Goal: Information Seeking & Learning: Learn about a topic

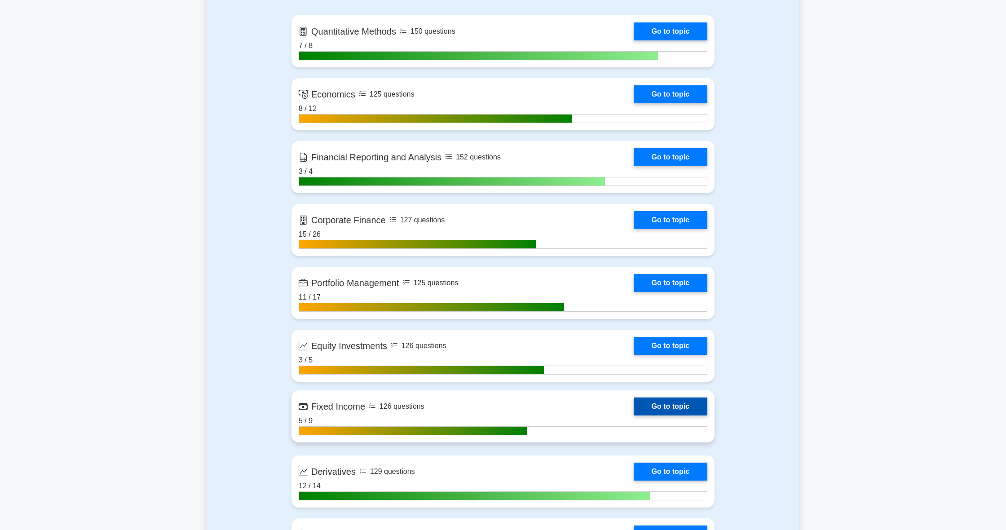
scroll to position [610, 0]
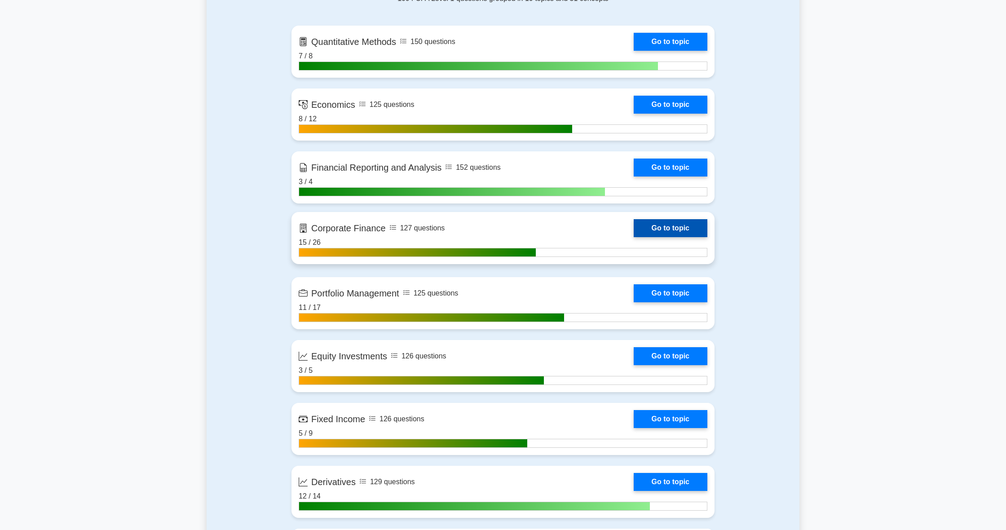
click at [676, 230] on link "Go to topic" at bounding box center [671, 228] width 74 height 18
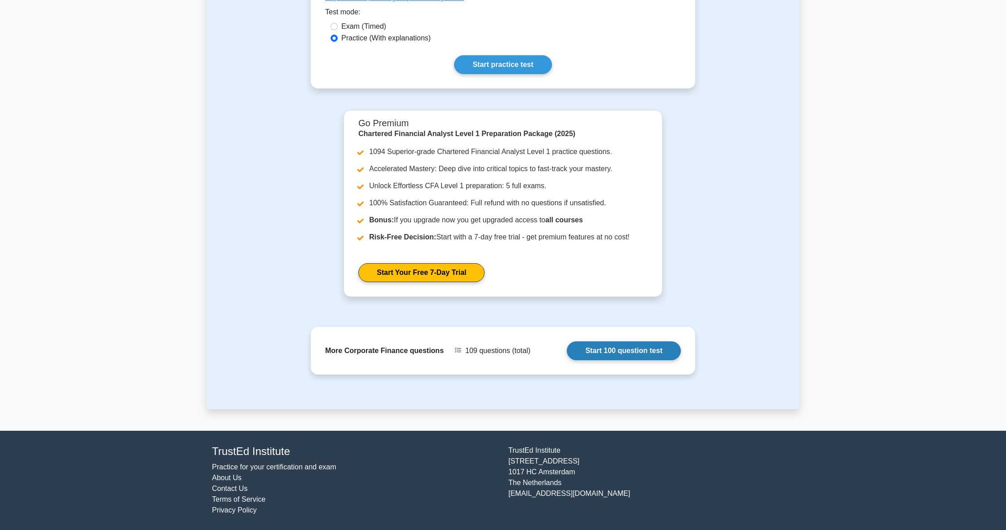
scroll to position [270, 0]
click at [585, 350] on link "Start 100 question test" at bounding box center [624, 351] width 114 height 19
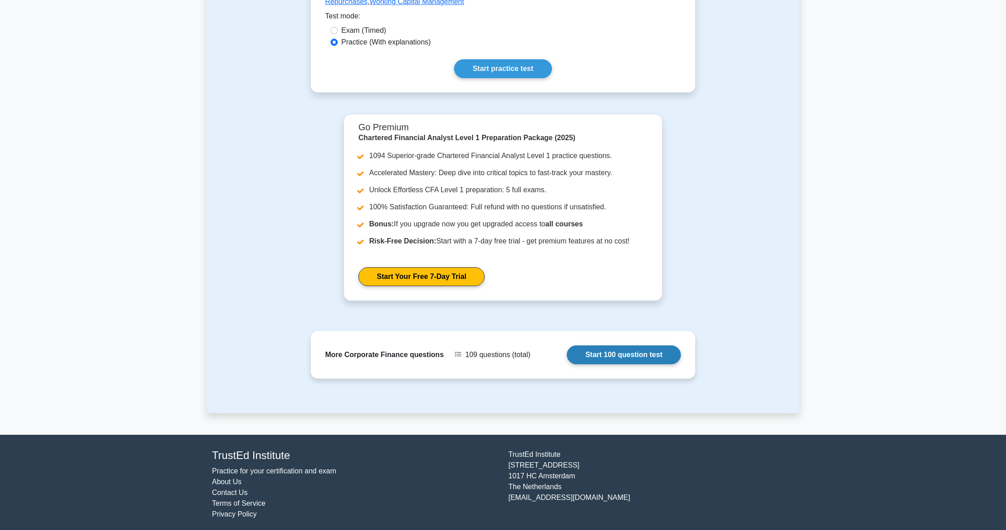
drag, startPoint x: 625, startPoint y: 352, endPoint x: 623, endPoint y: 357, distance: 5.4
click at [623, 357] on link "Start 100 question test" at bounding box center [624, 354] width 114 height 19
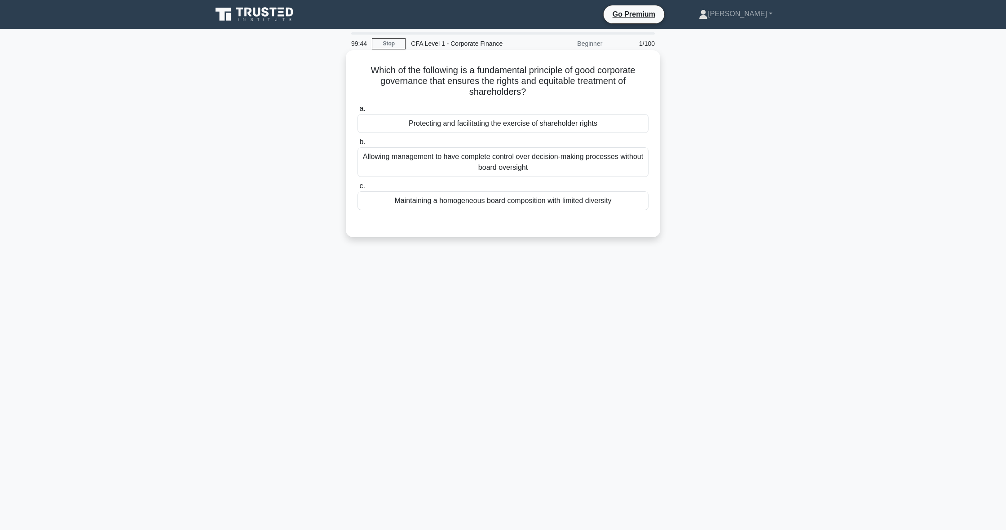
scroll to position [0, 0]
click at [505, 205] on div "Maintaining a homogeneous board composition with limited diversity" at bounding box center [503, 200] width 291 height 19
click at [358, 189] on input "c. Maintaining a homogeneous board composition with limited diversity" at bounding box center [358, 186] width 0 height 6
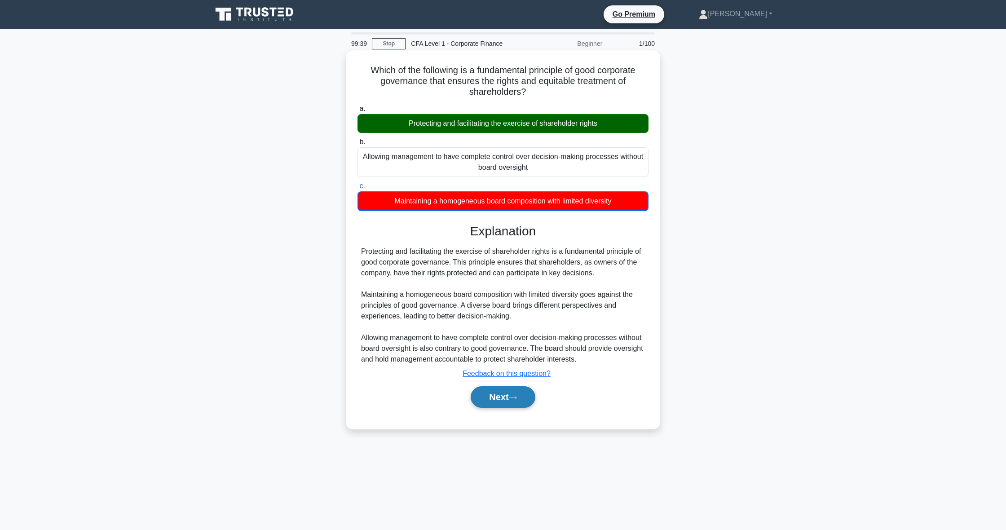
scroll to position [0, 0]
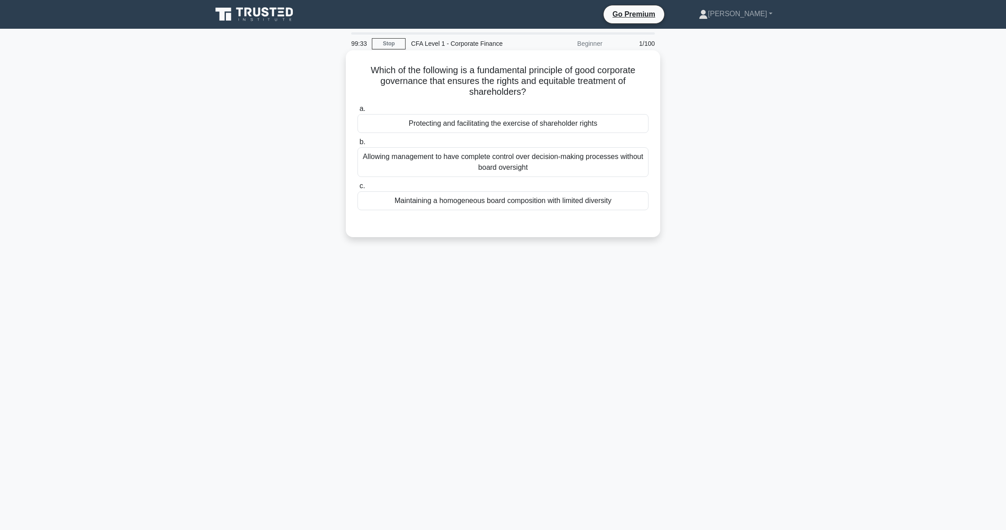
click at [443, 124] on div "Protecting and facilitating the exercise of shareholder rights" at bounding box center [503, 123] width 291 height 19
click at [358, 112] on input "a. Protecting and facilitating the exercise of shareholder rights" at bounding box center [358, 109] width 0 height 6
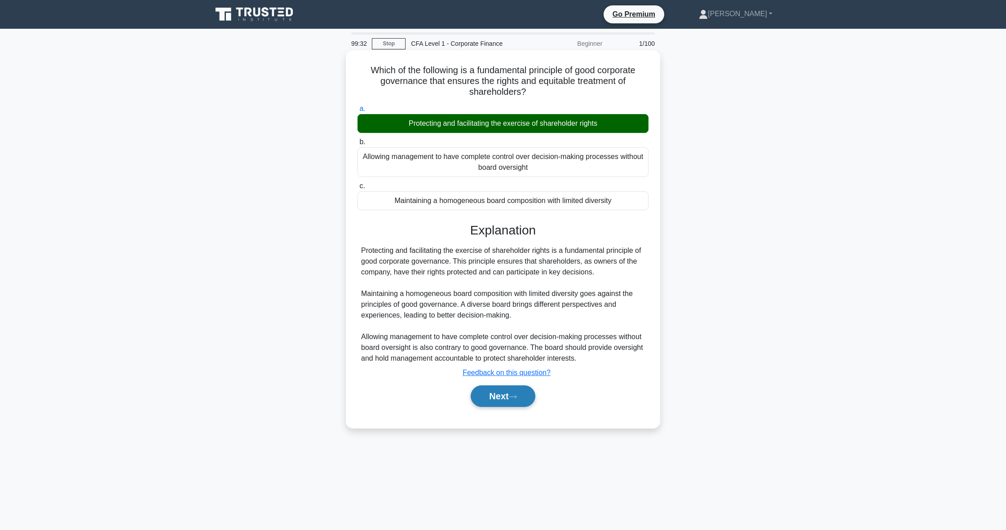
click at [490, 405] on button "Next" at bounding box center [503, 396] width 64 height 22
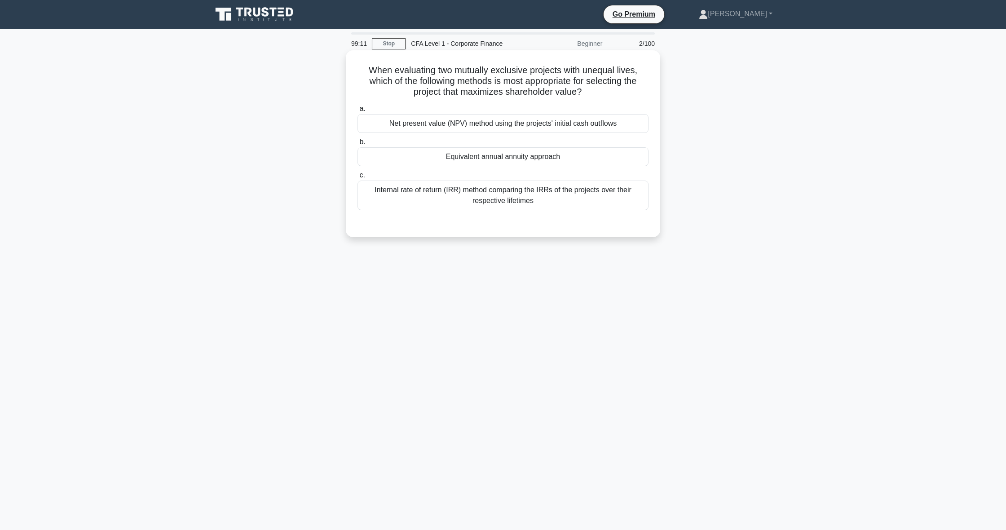
click at [505, 190] on div "Internal rate of return (IRR) method comparing the IRRs of the projects over th…" at bounding box center [503, 196] width 291 height 30
click at [358, 178] on input "c. Internal rate of return (IRR) method comparing the IRRs of the projects over…" at bounding box center [358, 176] width 0 height 6
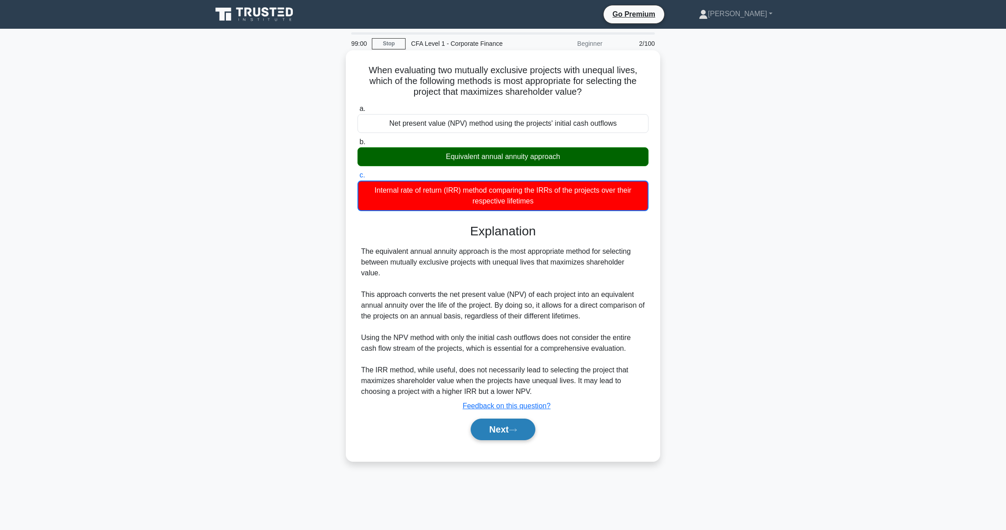
scroll to position [0, 0]
click at [489, 429] on button "Next" at bounding box center [503, 430] width 64 height 22
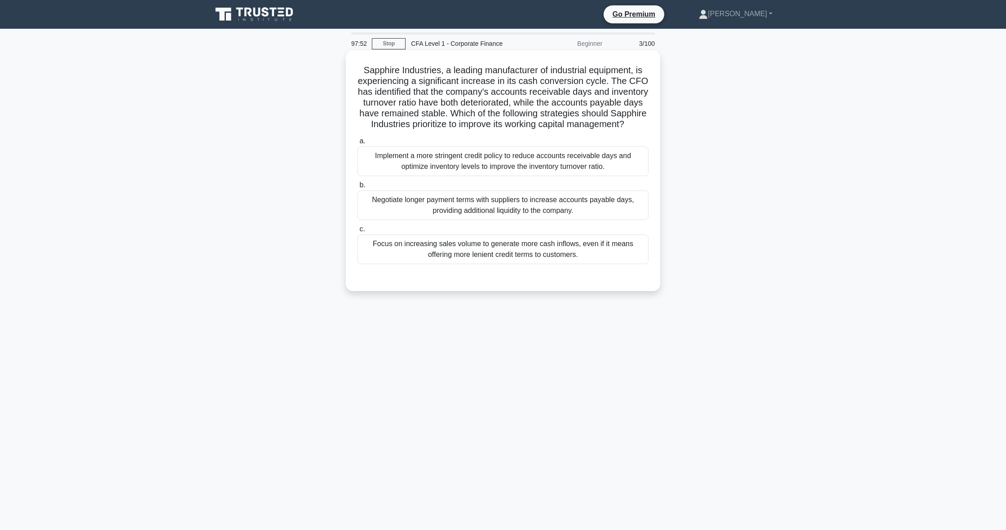
scroll to position [0, 0]
click at [559, 152] on div "Implement a more stringent credit policy to reduce accounts receivable days and…" at bounding box center [503, 161] width 291 height 30
click at [358, 144] on input "a. Implement a more stringent credit policy to reduce accounts receivable days …" at bounding box center [358, 141] width 0 height 6
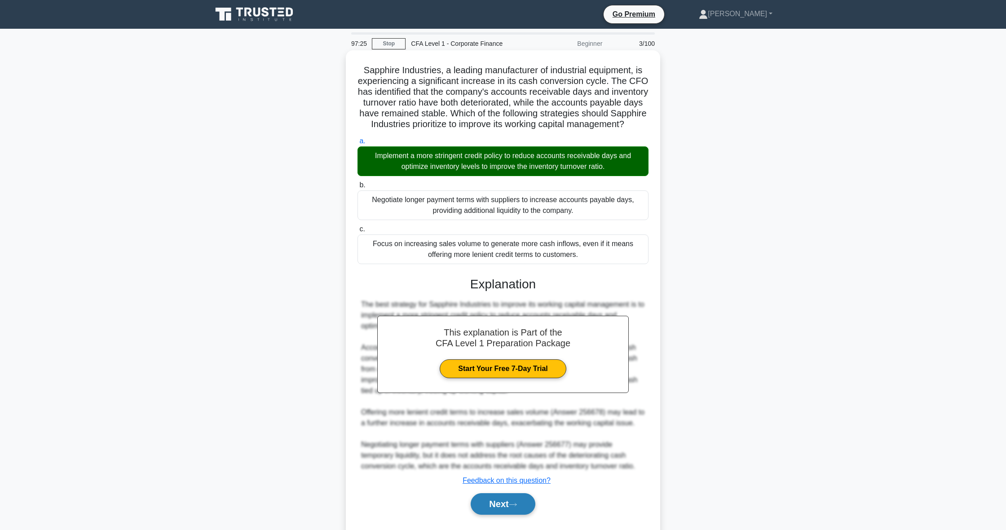
click at [522, 511] on button "Next" at bounding box center [503, 504] width 64 height 22
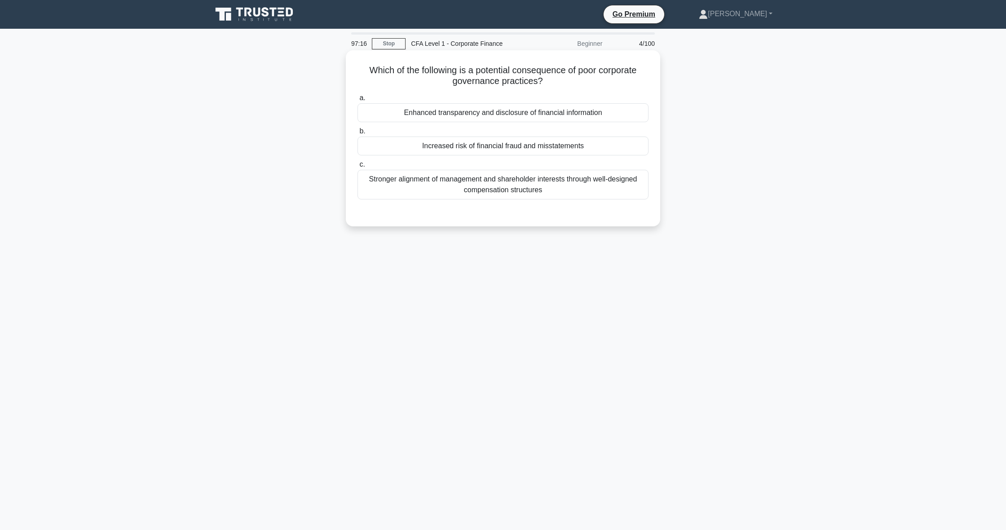
click at [482, 148] on div "Increased risk of financial fraud and misstatements" at bounding box center [503, 146] width 291 height 19
click at [358, 134] on input "b. Increased risk of financial fraud and misstatements" at bounding box center [358, 131] width 0 height 6
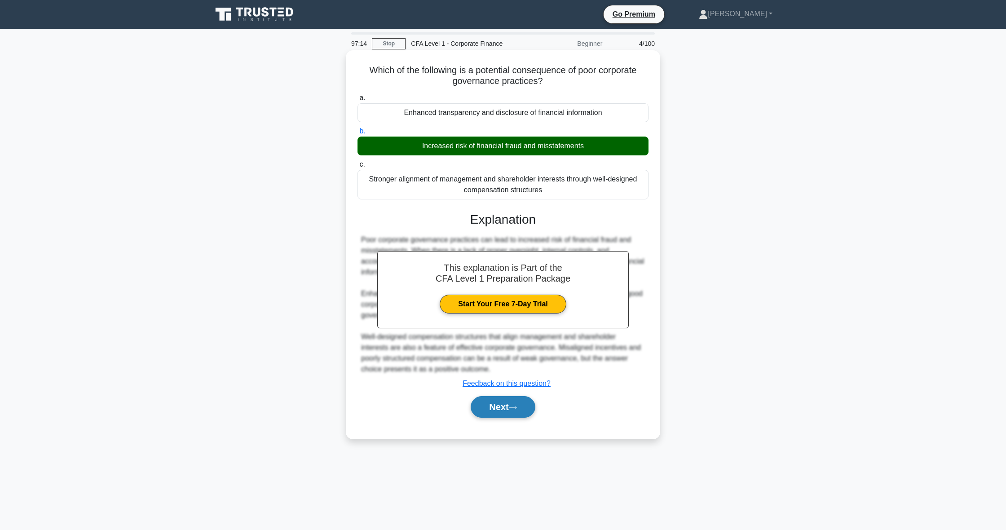
click at [529, 412] on button "Next" at bounding box center [503, 407] width 64 height 22
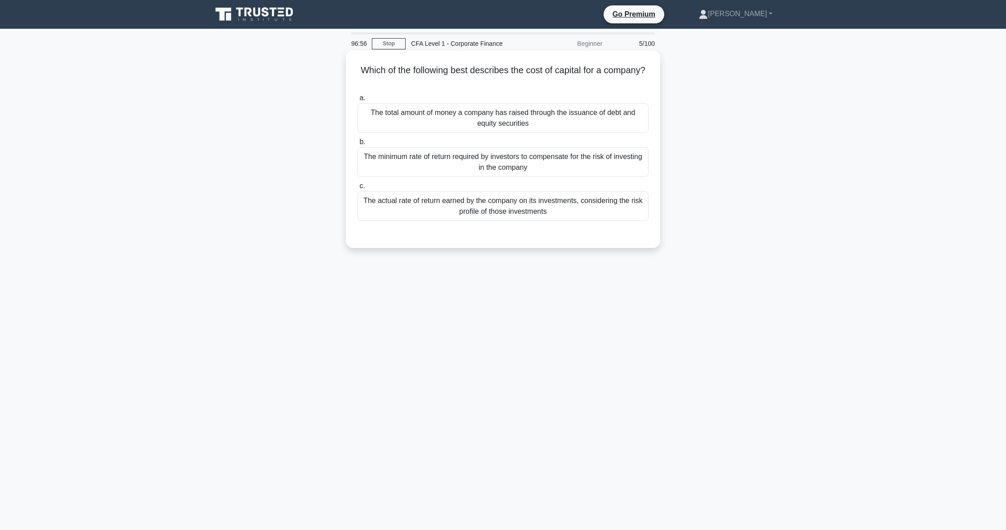
click at [406, 179] on div "a. The total amount of money a company has raised through the issuance of debt …" at bounding box center [503, 157] width 302 height 132
click at [430, 164] on div "The minimum rate of return required by investors to compensate for the risk of …" at bounding box center [503, 162] width 291 height 30
click at [358, 145] on input "b. The minimum rate of return required by investors to compensate for the risk …" at bounding box center [358, 142] width 0 height 6
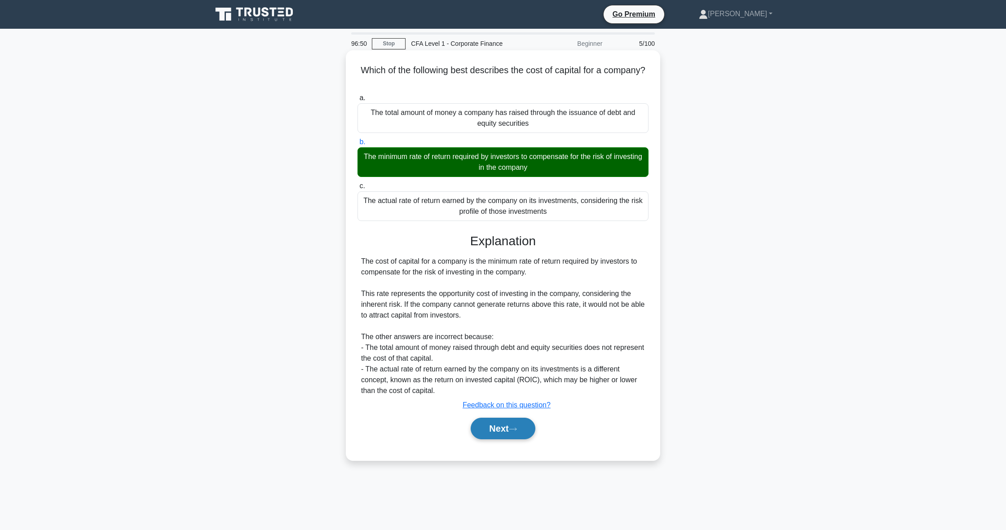
click at [508, 424] on button "Next" at bounding box center [503, 429] width 64 height 22
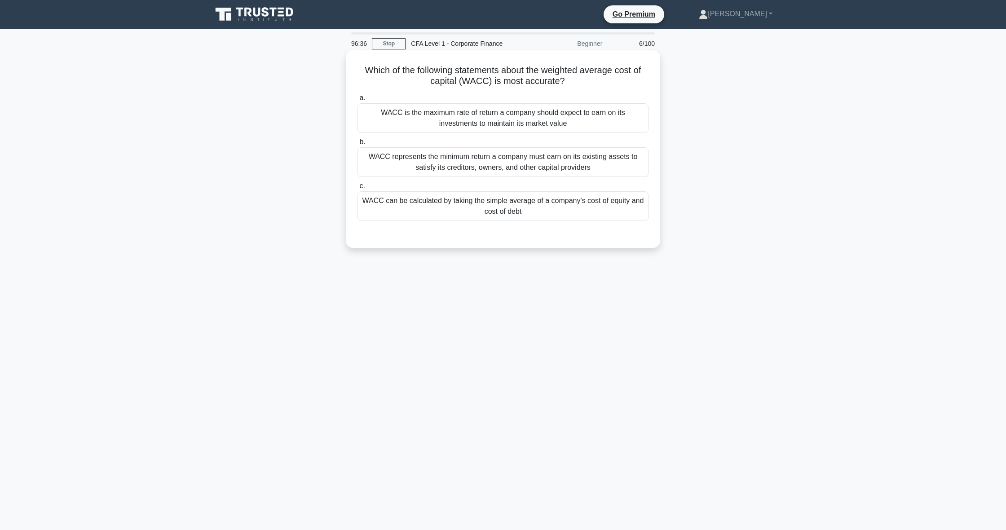
click at [508, 168] on div "WACC represents the minimum return a company must earn on its existing assets t…" at bounding box center [503, 162] width 291 height 30
click at [358, 145] on input "b. WACC represents the minimum return a company must earn on its existing asset…" at bounding box center [358, 142] width 0 height 6
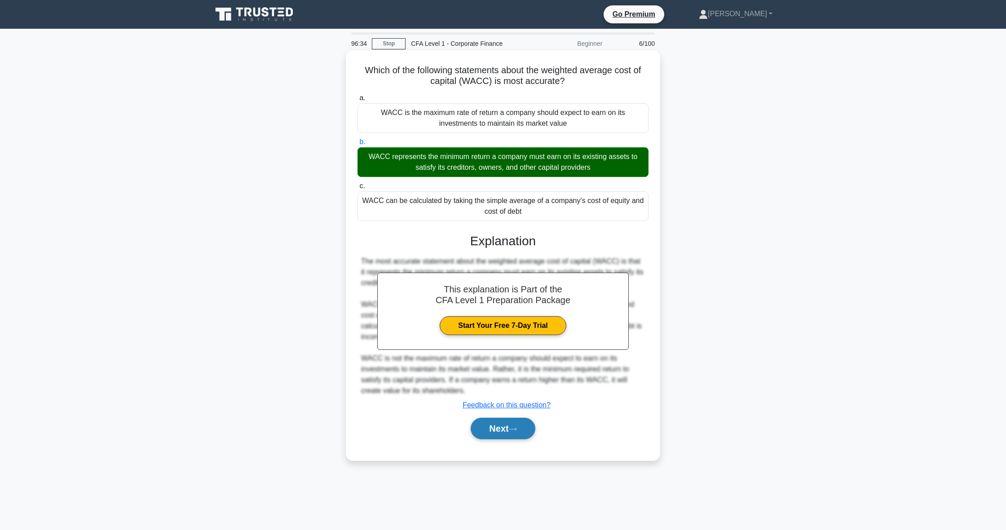
click at [516, 421] on button "Next" at bounding box center [503, 429] width 64 height 22
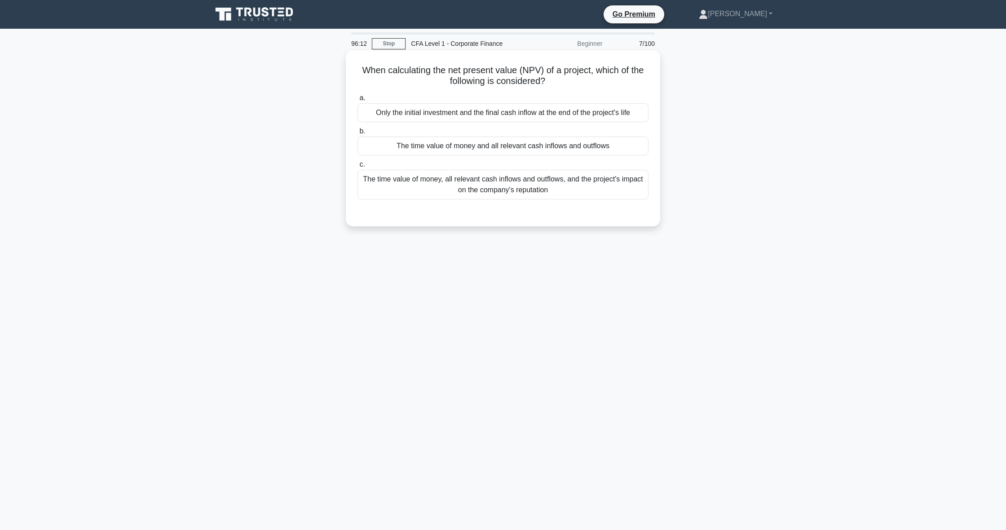
click at [429, 143] on div "The time value of money and all relevant cash inflows and outflows" at bounding box center [503, 146] width 291 height 19
click at [358, 134] on input "b. The time value of money and all relevant cash inflows and outflows" at bounding box center [358, 131] width 0 height 6
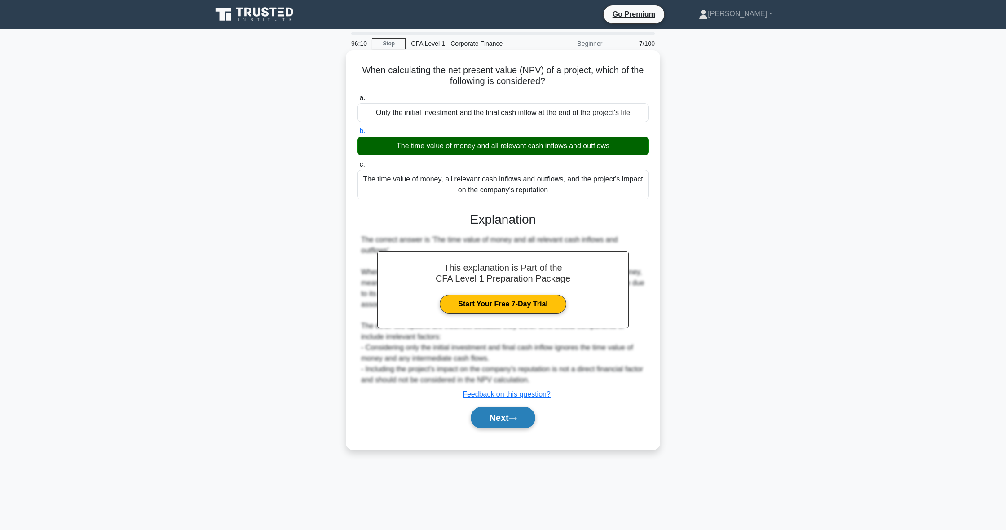
click at [514, 420] on icon at bounding box center [513, 418] width 8 height 5
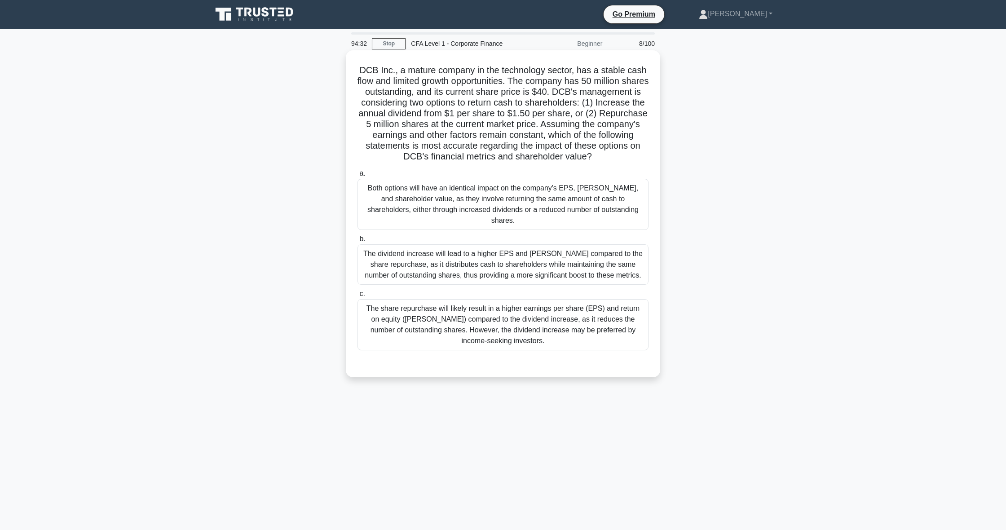
click at [431, 303] on div "The share repurchase will likely result in a higher earnings per share (EPS) an…" at bounding box center [503, 324] width 291 height 51
click at [358, 297] on input "c. The share repurchase will likely result in a higher earnings per share (EPS)…" at bounding box center [358, 294] width 0 height 6
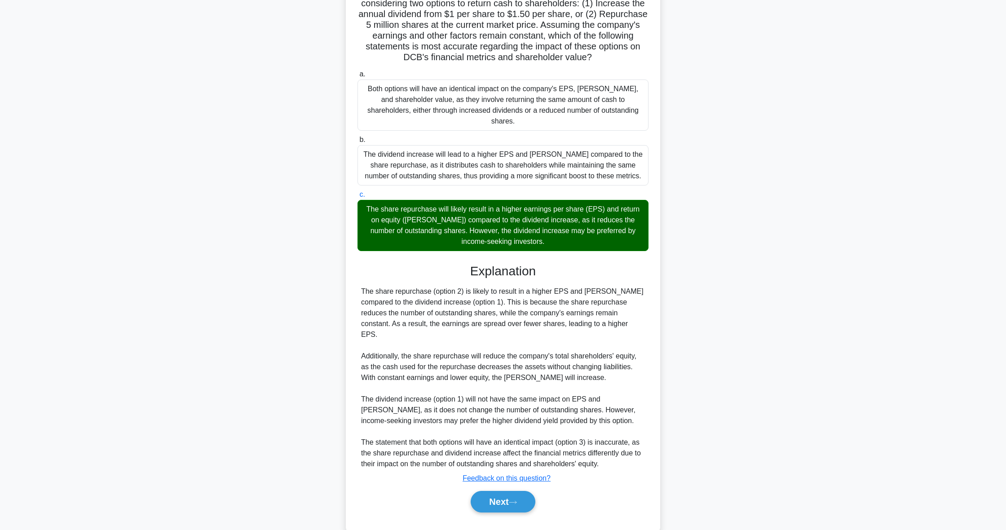
scroll to position [98, 0]
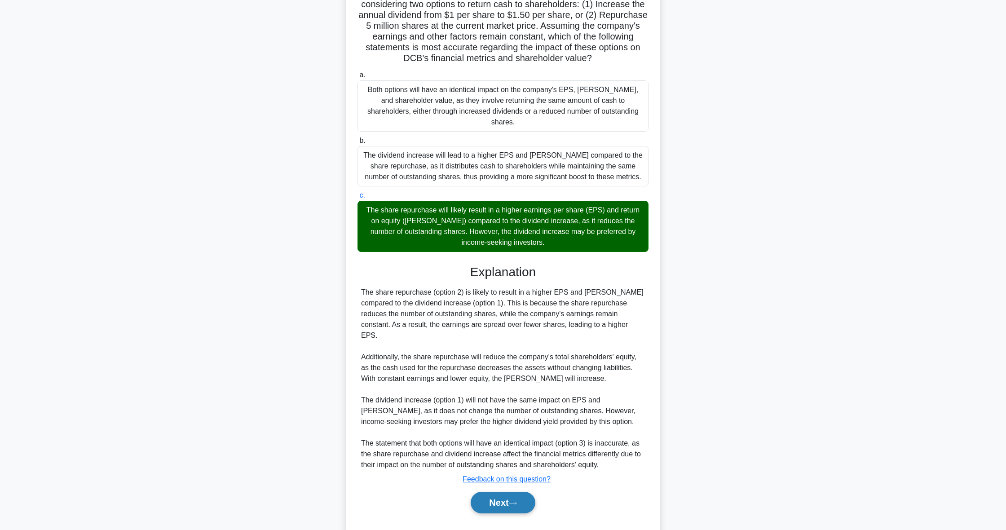
click at [515, 501] on icon at bounding box center [513, 503] width 8 height 5
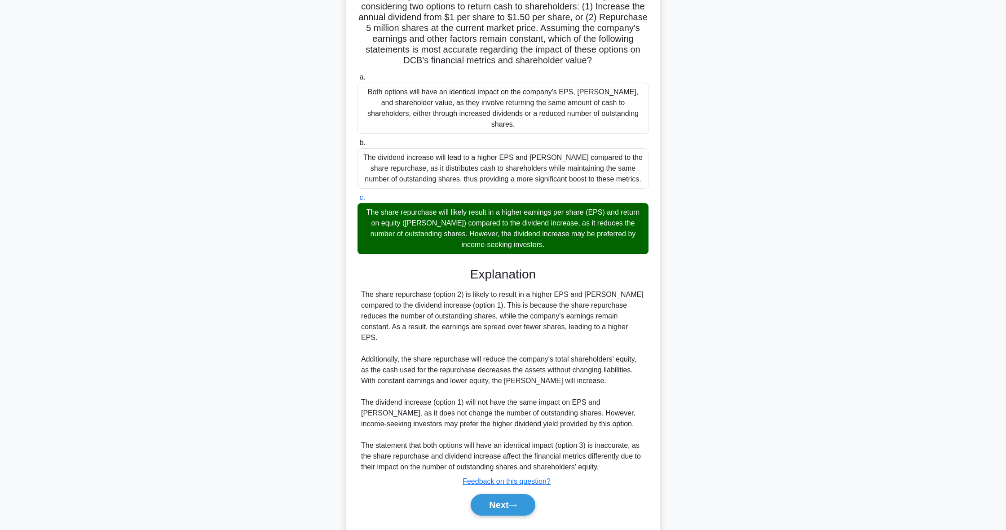
scroll to position [0, 0]
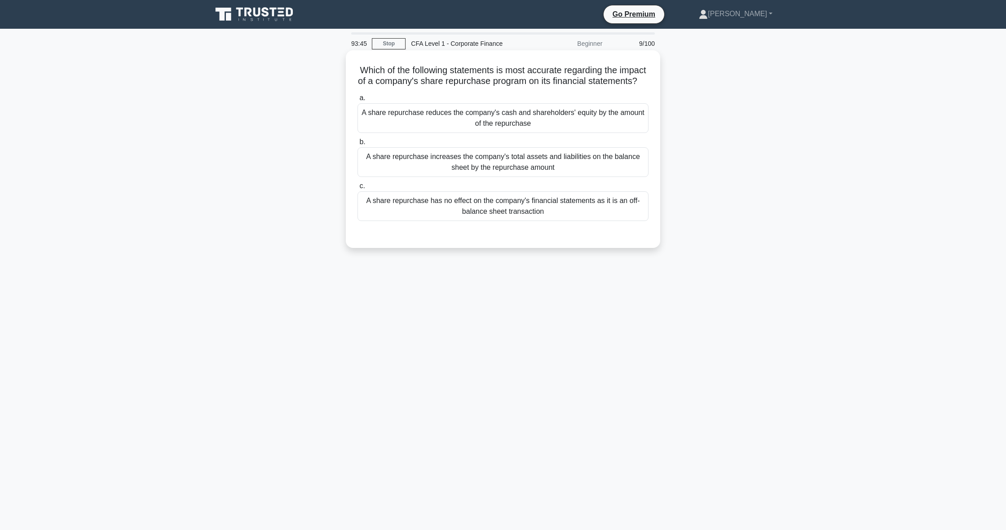
click at [420, 117] on div "A share repurchase reduces the company's cash and shareholders' equity by the a…" at bounding box center [503, 118] width 291 height 30
click at [358, 101] on input "a. A share repurchase reduces the company's cash and shareholders' equity by th…" at bounding box center [358, 98] width 0 height 6
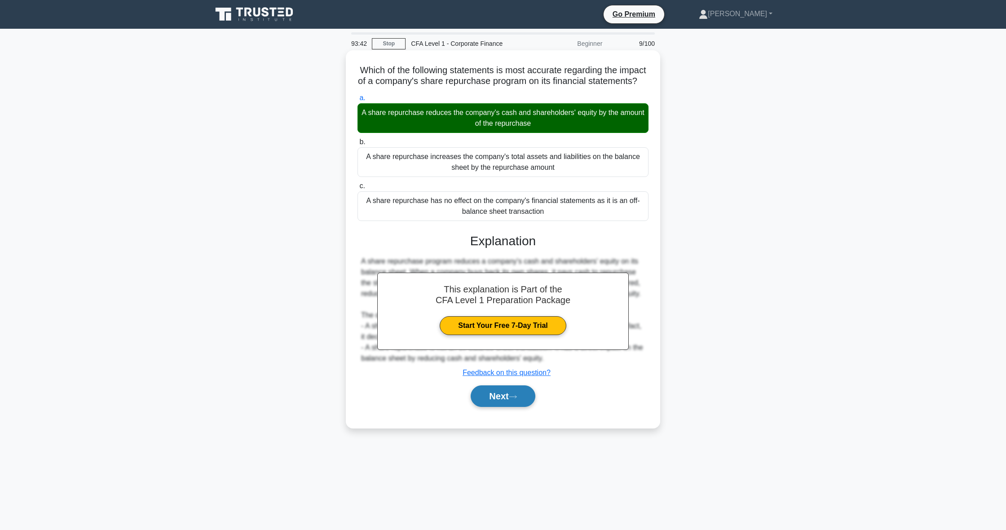
click at [507, 394] on button "Next" at bounding box center [503, 396] width 64 height 22
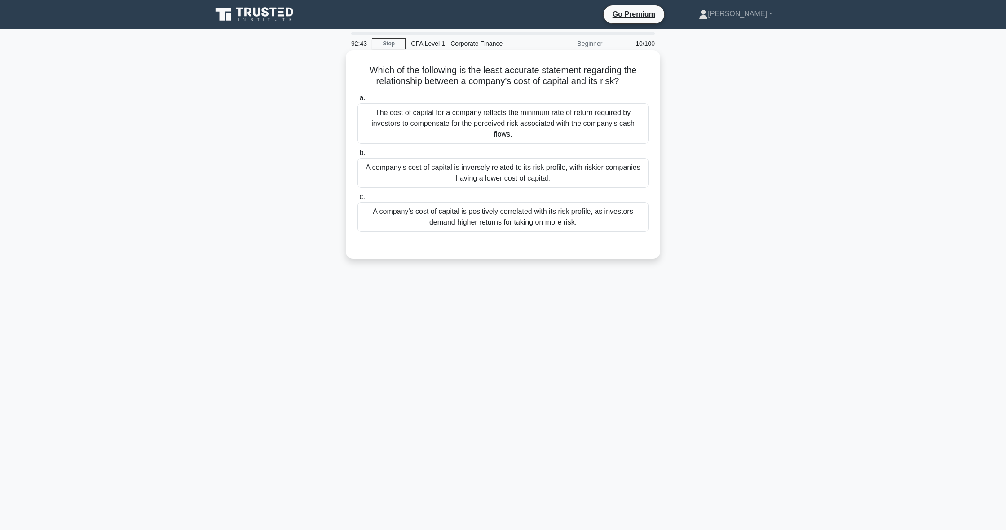
click at [373, 207] on div "A company's cost of capital is positively correlated with its risk profile, as …" at bounding box center [503, 217] width 291 height 30
click at [358, 200] on input "c. A company's cost of capital is positively correlated with its risk profile, …" at bounding box center [358, 197] width 0 height 6
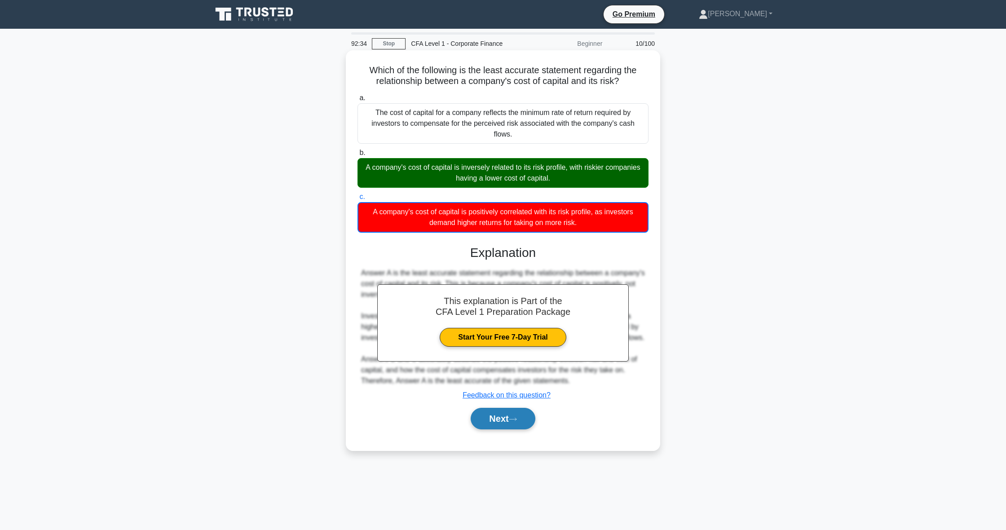
click at [496, 411] on button "Next" at bounding box center [503, 419] width 64 height 22
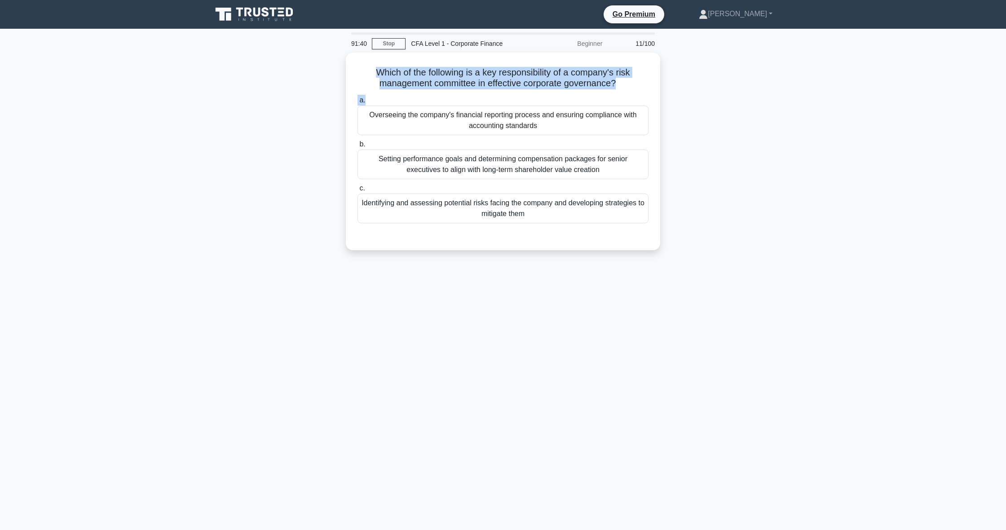
drag, startPoint x: 364, startPoint y: 71, endPoint x: 713, endPoint y: 105, distance: 350.6
click at [713, 105] on div "Which of the following is a key responsibility of a company's risk management c…" at bounding box center [503, 157] width 593 height 208
click at [653, 91] on div "a. Overseeing the company's financial reporting process and ensuring compliance…" at bounding box center [503, 157] width 302 height 132
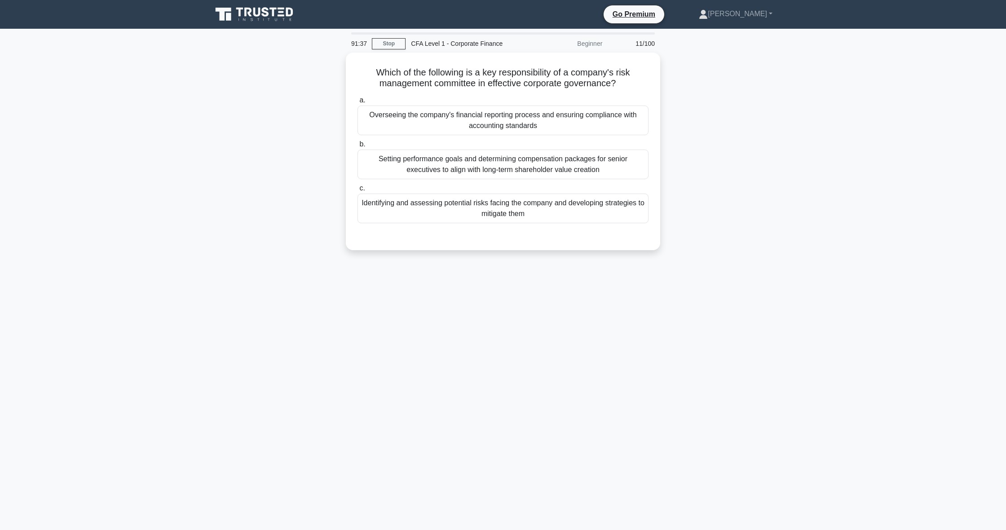
drag, startPoint x: 629, startPoint y: 81, endPoint x: 342, endPoint y: 54, distance: 288.3
click at [342, 54] on div "Which of the following is a key responsibility of a company's risk management c…" at bounding box center [503, 157] width 593 height 208
click at [354, 62] on div "Which of the following is a key responsibility of a company's risk management c…" at bounding box center [503, 149] width 307 height 190
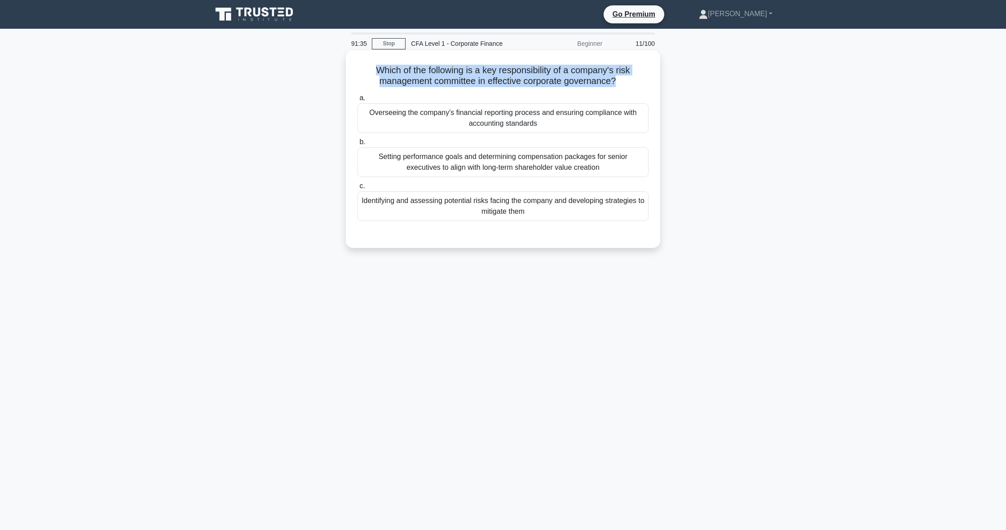
drag, startPoint x: 357, startPoint y: 63, endPoint x: 611, endPoint y: 93, distance: 255.9
click at [611, 93] on div "Which of the following is a key responsibility of a company's risk management c…" at bounding box center [503, 149] width 307 height 190
click at [611, 93] on div "a. Overseeing the company's financial reporting process and ensuring compliance…" at bounding box center [503, 157] width 302 height 132
click at [405, 206] on div "Identifying and assessing potential risks facing the company and developing str…" at bounding box center [503, 206] width 291 height 30
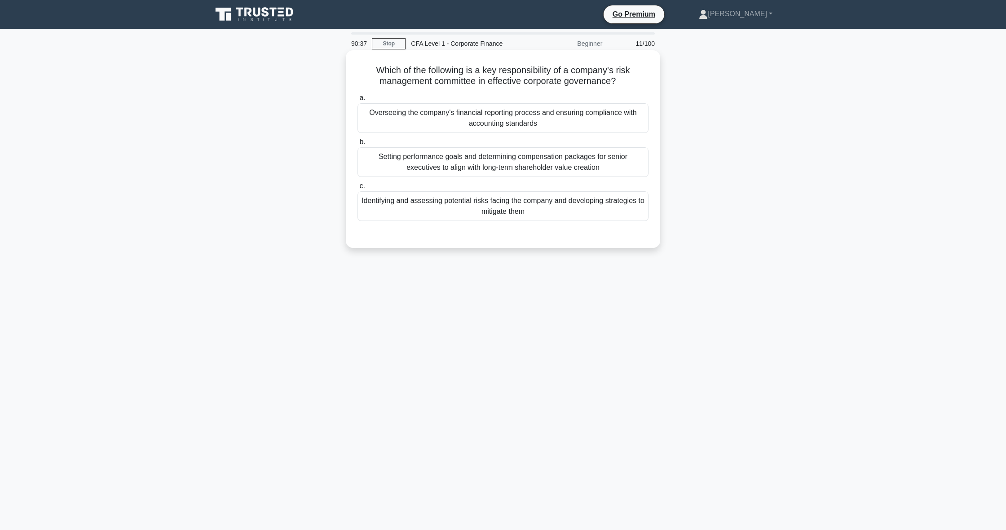
click at [358, 189] on input "c. Identifying and assessing potential risks facing the company and developing …" at bounding box center [358, 186] width 0 height 6
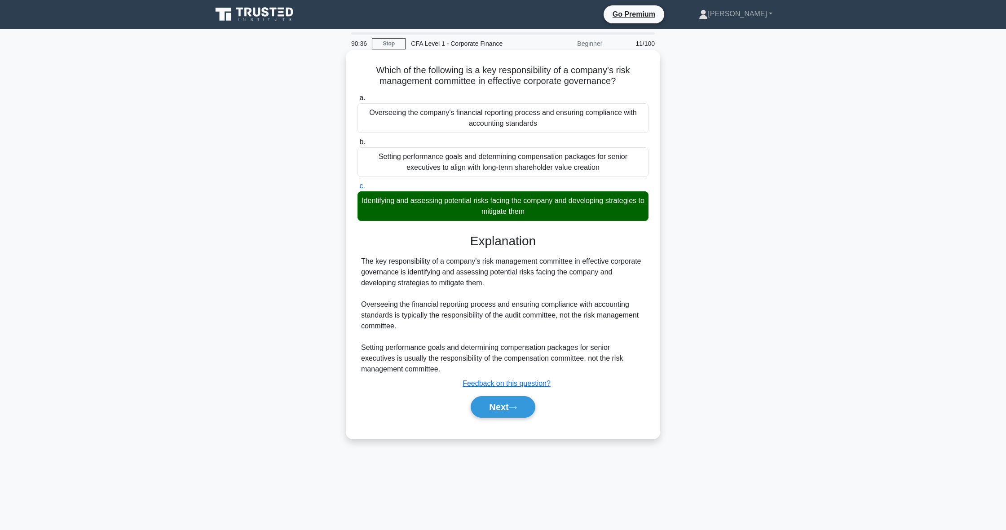
scroll to position [0, 0]
click at [509, 415] on button "Next" at bounding box center [503, 407] width 64 height 22
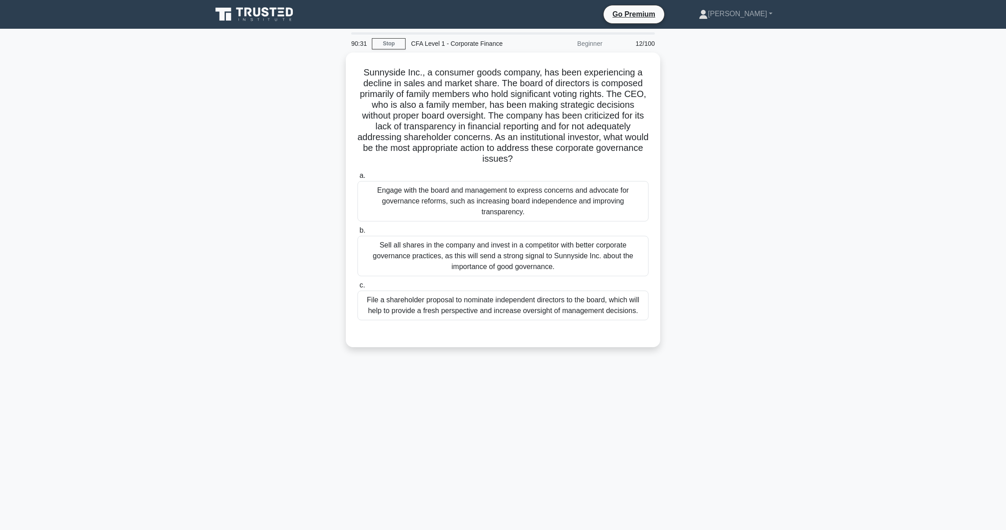
click at [261, 23] on icon at bounding box center [255, 14] width 86 height 17
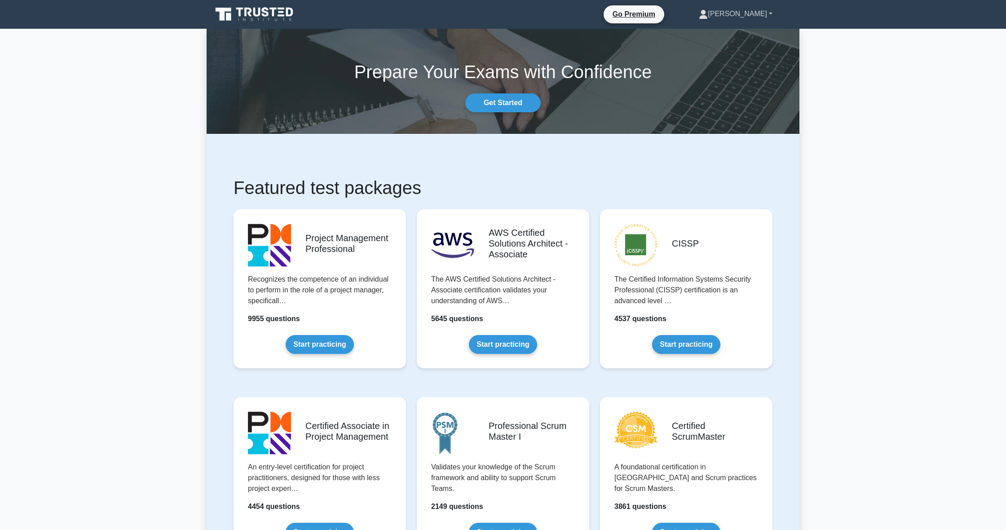
click at [769, 13] on link "[PERSON_NAME]" at bounding box center [735, 14] width 117 height 18
click at [749, 35] on link "Profile" at bounding box center [713, 35] width 71 height 14
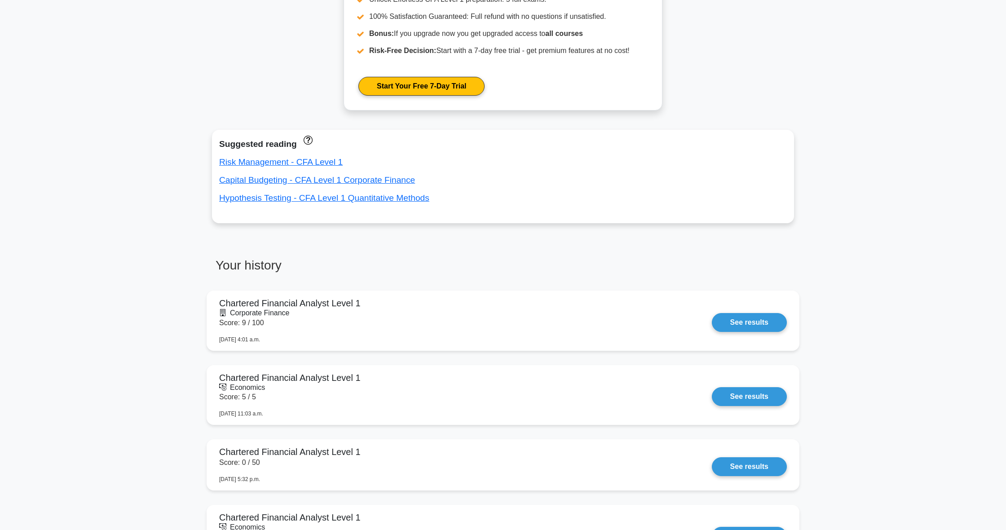
scroll to position [440, 0]
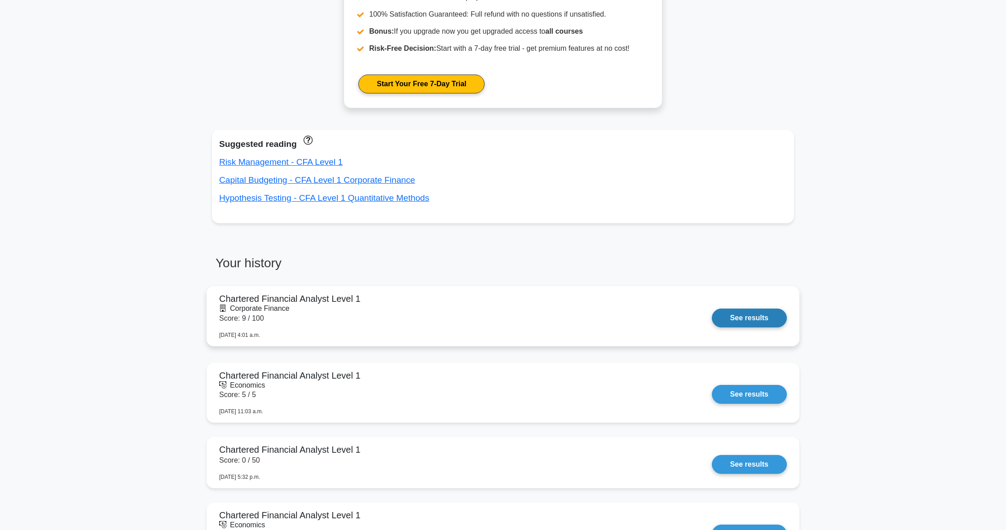
click at [724, 314] on link "See results" at bounding box center [749, 318] width 75 height 19
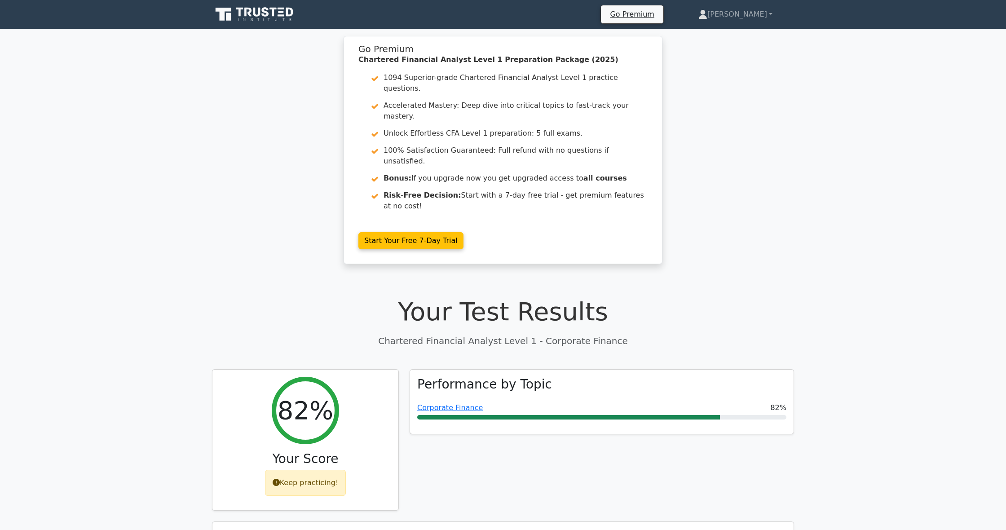
drag, startPoint x: 299, startPoint y: 21, endPoint x: 285, endPoint y: 17, distance: 14.9
click at [298, 20] on div "Go Premium Ikjot Profile" at bounding box center [503, 15] width 593 height 22
click at [285, 17] on icon at bounding box center [255, 14] width 86 height 17
